Goal: Communication & Community: Participate in discussion

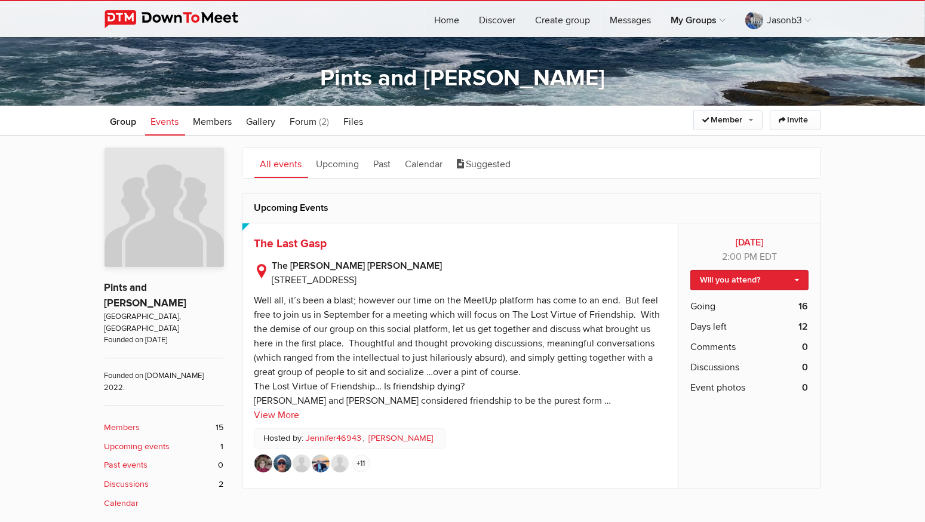
scroll to position [170, 0]
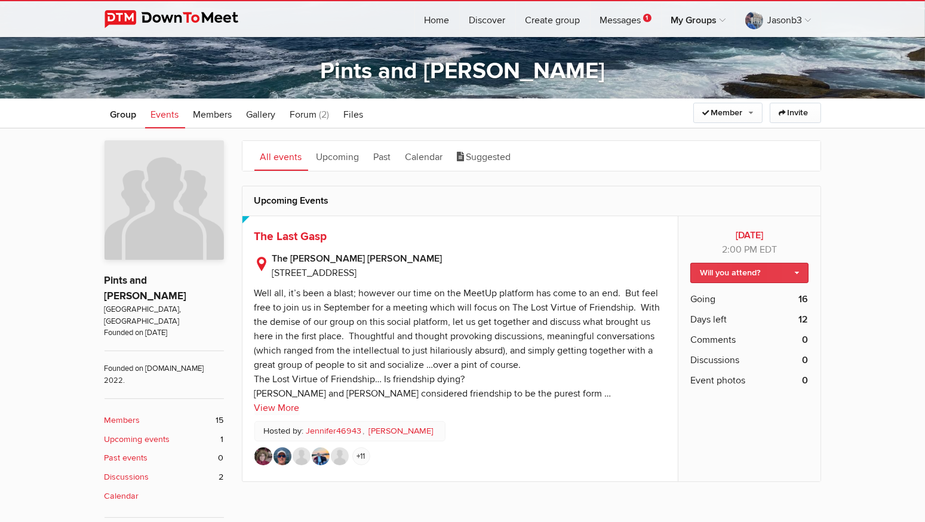
click at [797, 273] on link "Will you attend?" at bounding box center [750, 273] width 118 height 20
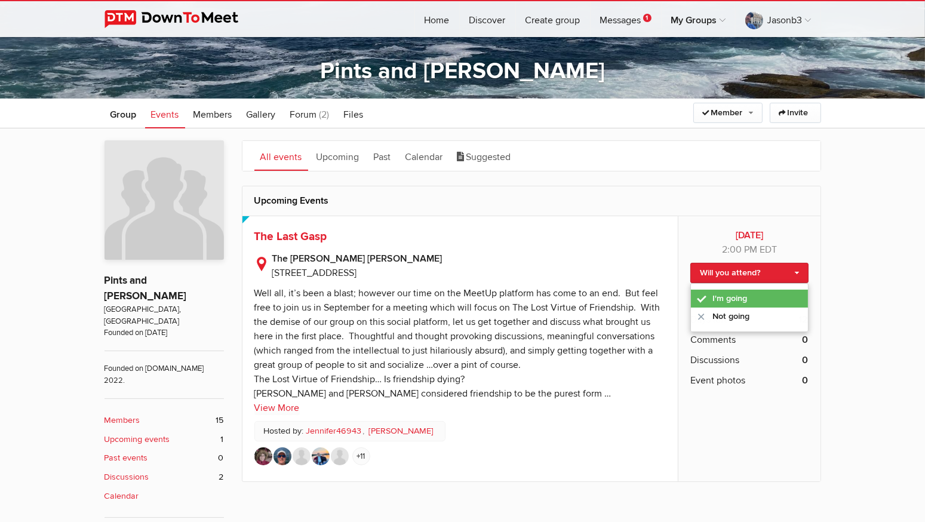
click at [722, 299] on link "I'm going" at bounding box center [749, 299] width 116 height 18
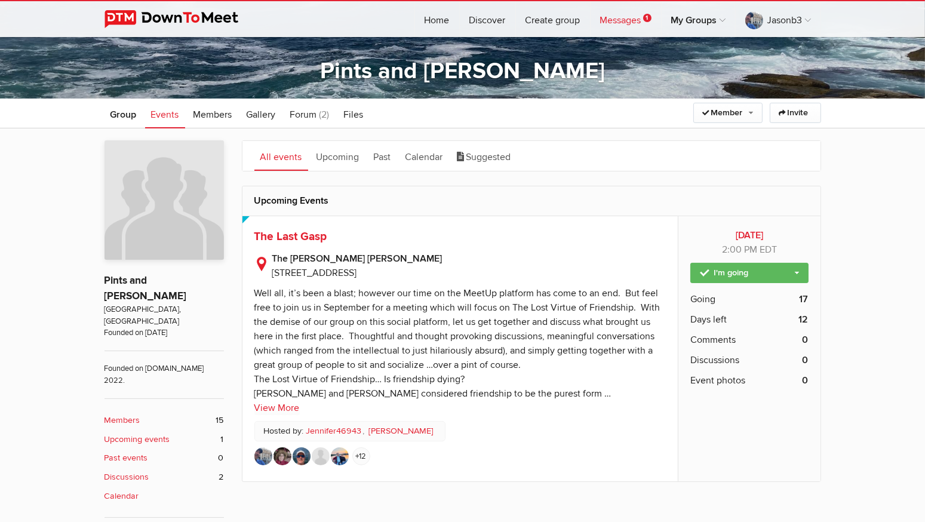
click at [619, 22] on link "Messages 1" at bounding box center [626, 19] width 70 height 36
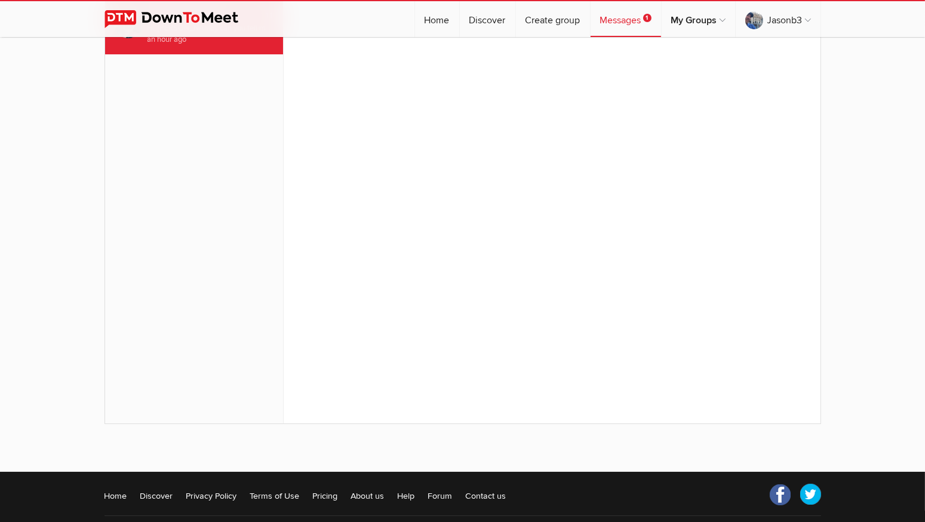
scroll to position [146, 0]
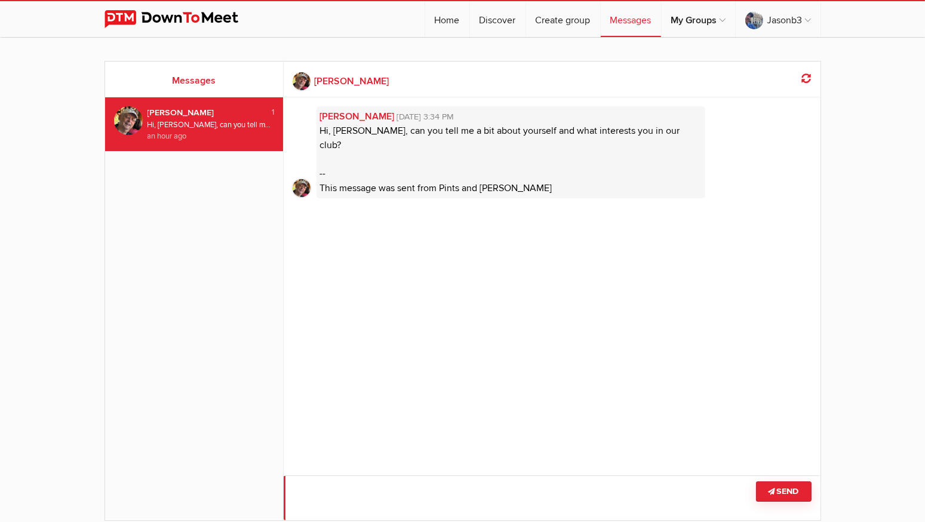
click at [450, 486] on textarea at bounding box center [552, 498] width 537 height 45
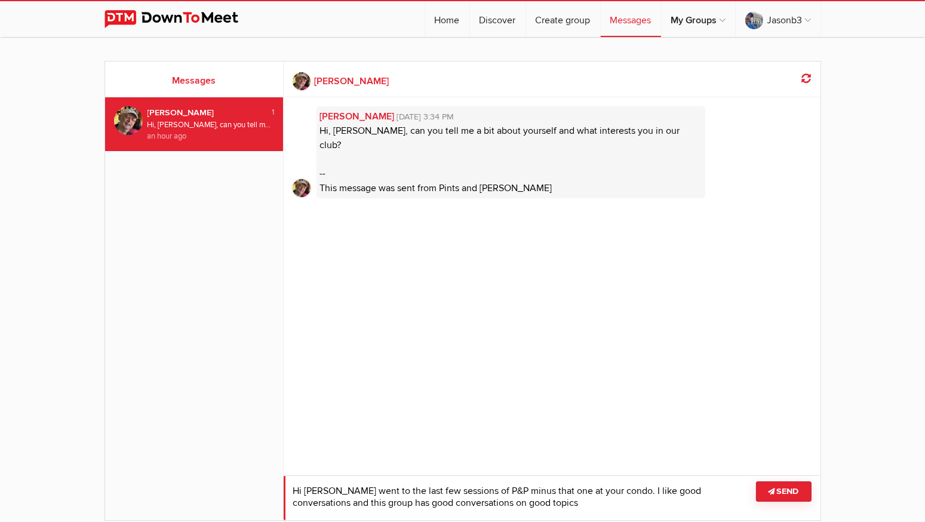
click at [526, 490] on textarea at bounding box center [552, 498] width 537 height 45
click at [523, 502] on textarea at bounding box center [552, 498] width 537 height 45
type textarea "Hi [PERSON_NAME] went to the last few sessions of P&P minus the last one at you…"
click at [778, 484] on button "Send" at bounding box center [784, 491] width 56 height 20
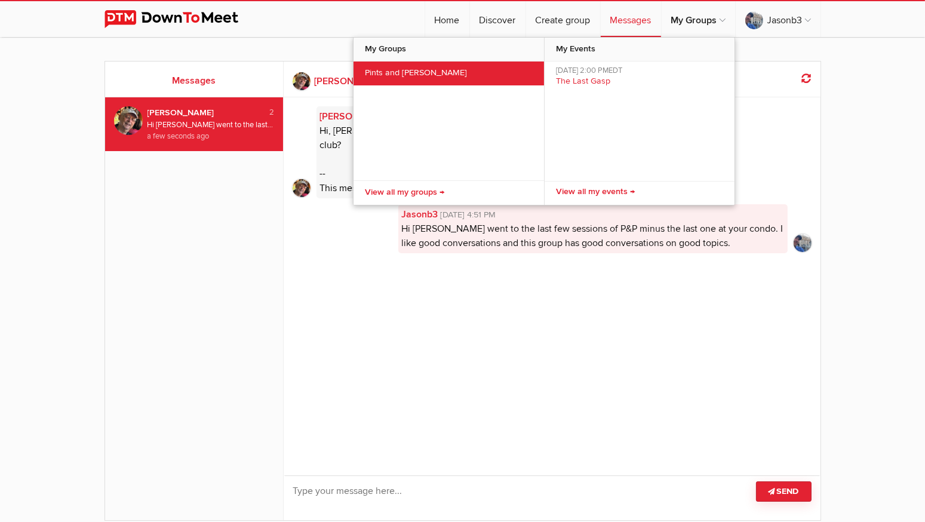
click at [409, 72] on link "Pints and [PERSON_NAME]" at bounding box center [449, 74] width 191 height 24
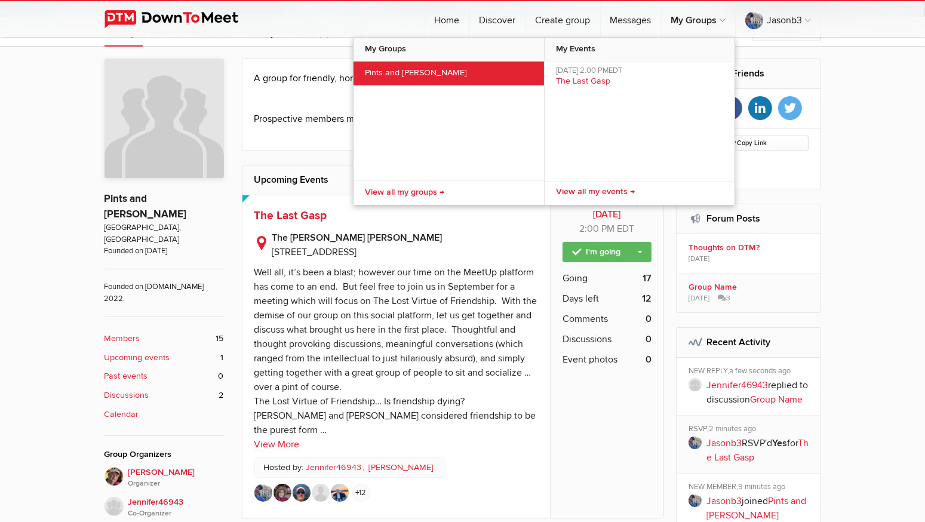
scroll to position [254, 0]
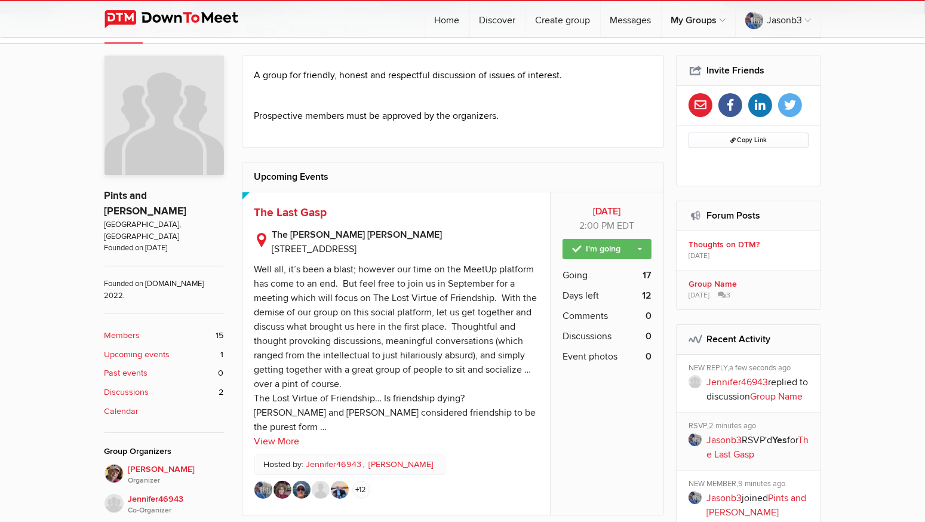
click at [329, 462] on link "Jennifer46943 Host" at bounding box center [335, 464] width 59 height 13
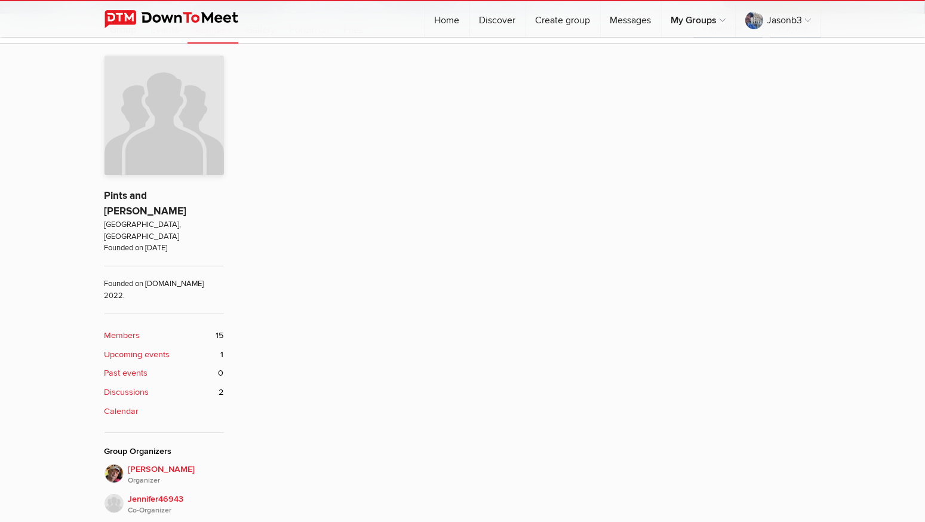
scroll to position [268, 0]
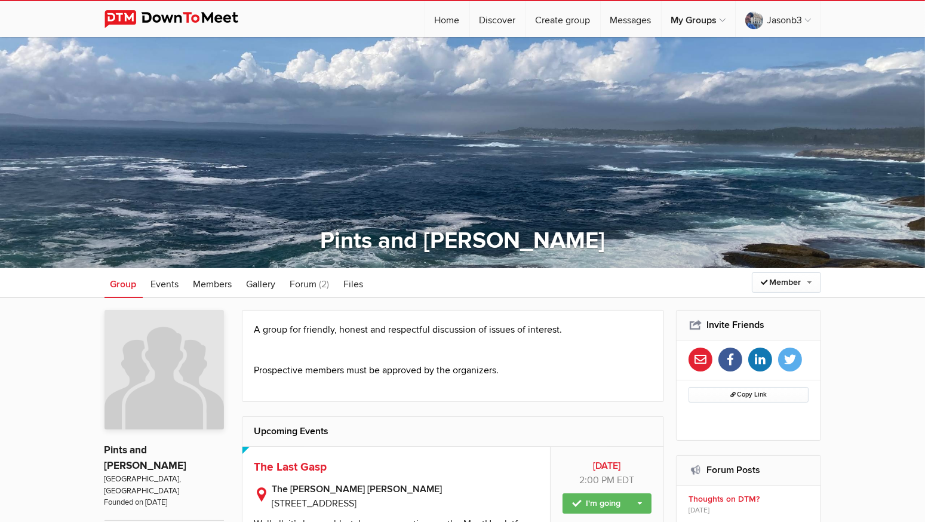
click at [545, 274] on ul "Group Events Members Gallery More Forum (2) Files Forum (2) Files" at bounding box center [463, 283] width 717 height 30
